Goal: Information Seeking & Learning: Check status

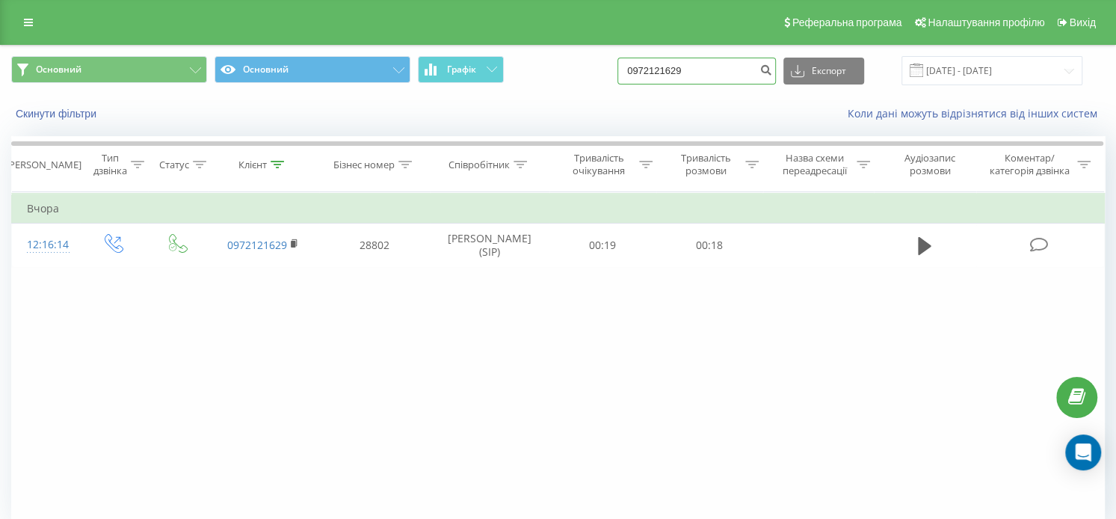
paste input "380950594982"
drag, startPoint x: 718, startPoint y: 67, endPoint x: 607, endPoint y: 70, distance: 111.4
click at [608, 70] on div "Основний Основний Графік 380950594982 Експорт .csv .xls .xlsx 21.05.2025 - 21.0…" at bounding box center [558, 70] width 1094 height 29
type input "380950594982"
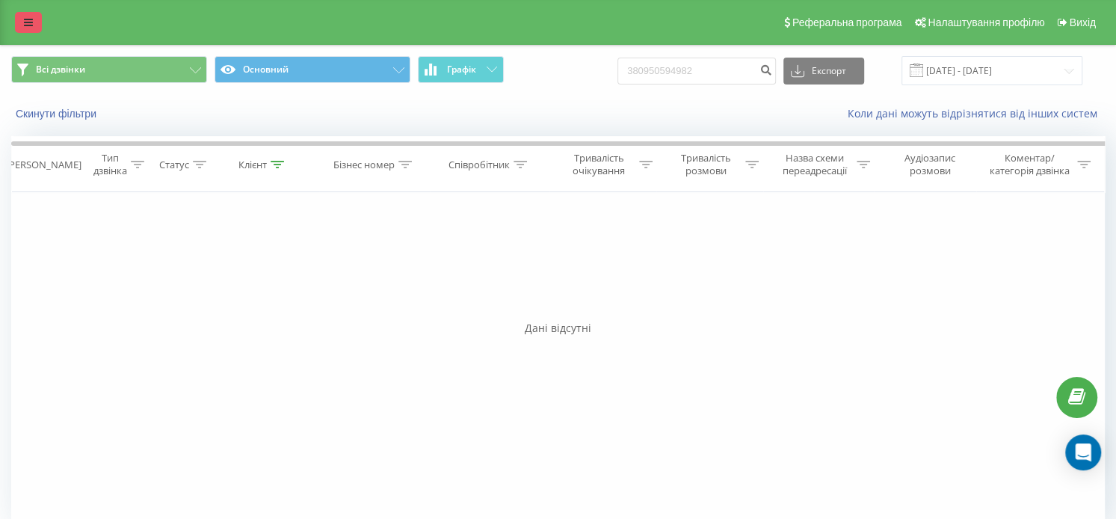
click at [28, 26] on icon at bounding box center [28, 22] width 9 height 10
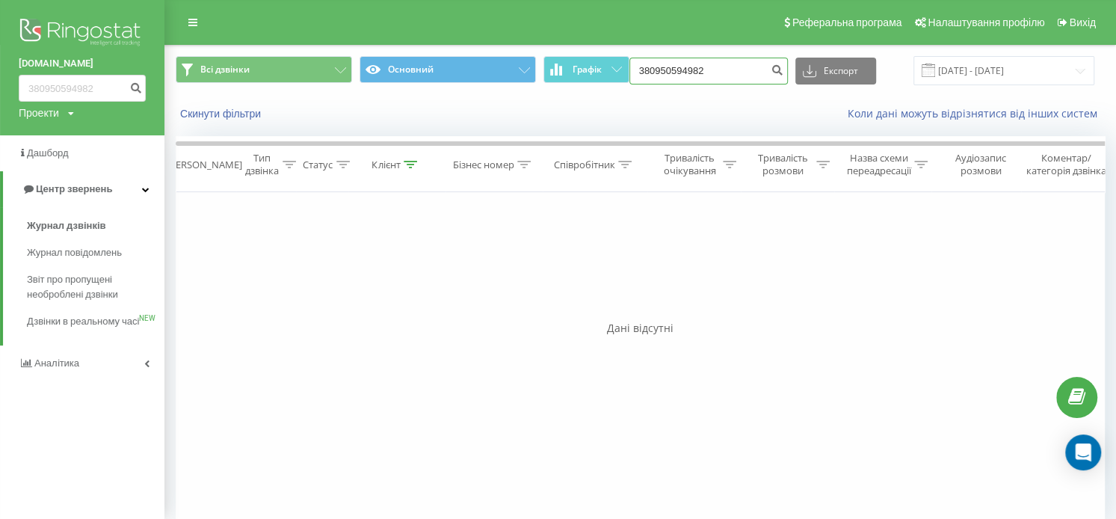
click at [720, 70] on input "380950594982" at bounding box center [708, 71] width 158 height 27
